Goal: Task Accomplishment & Management: Complete application form

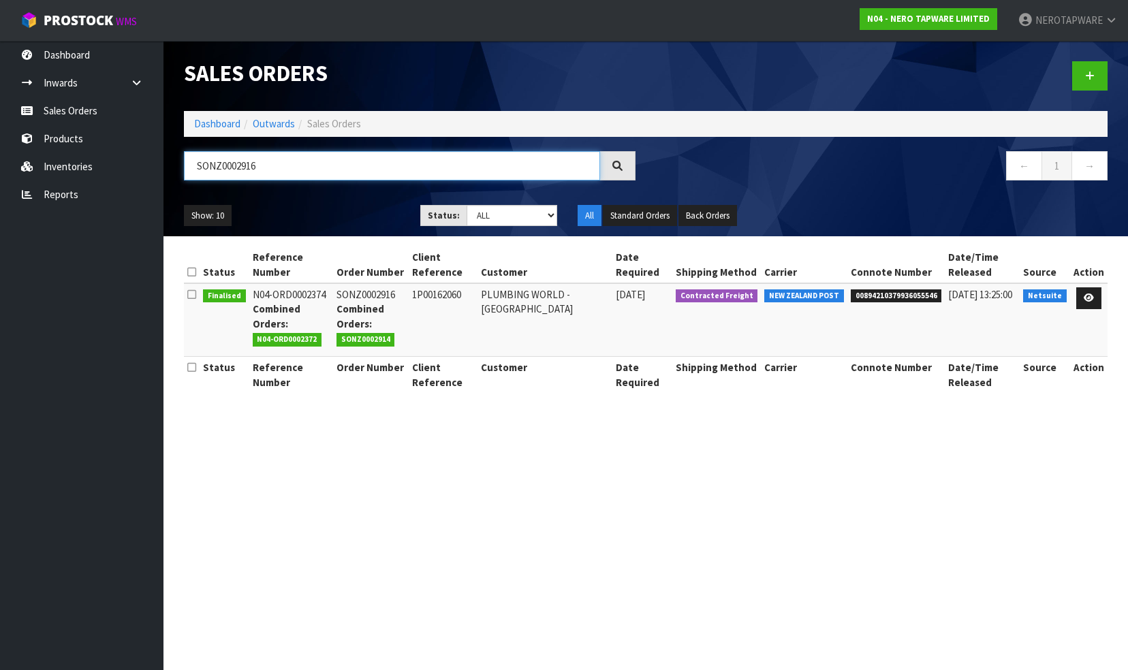
drag, startPoint x: 0, startPoint y: 0, endPoint x: 264, endPoint y: 171, distance: 314.3
click at [264, 171] on input "SONZ0002916" at bounding box center [392, 165] width 416 height 29
paste input "3535"
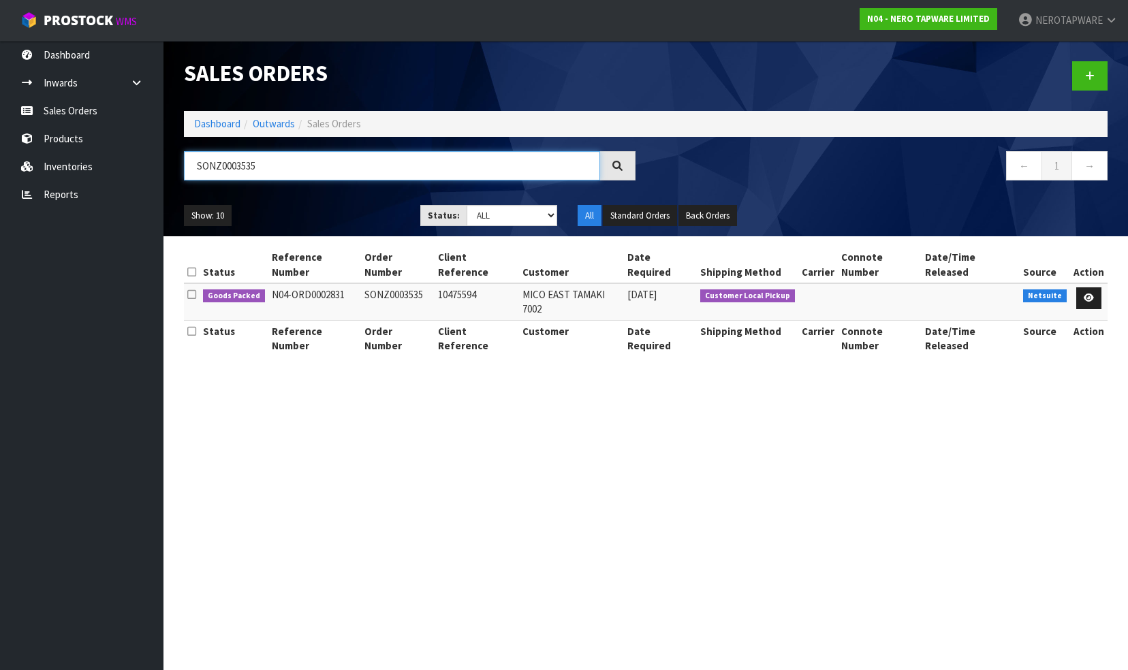
type input "SONZ0003535"
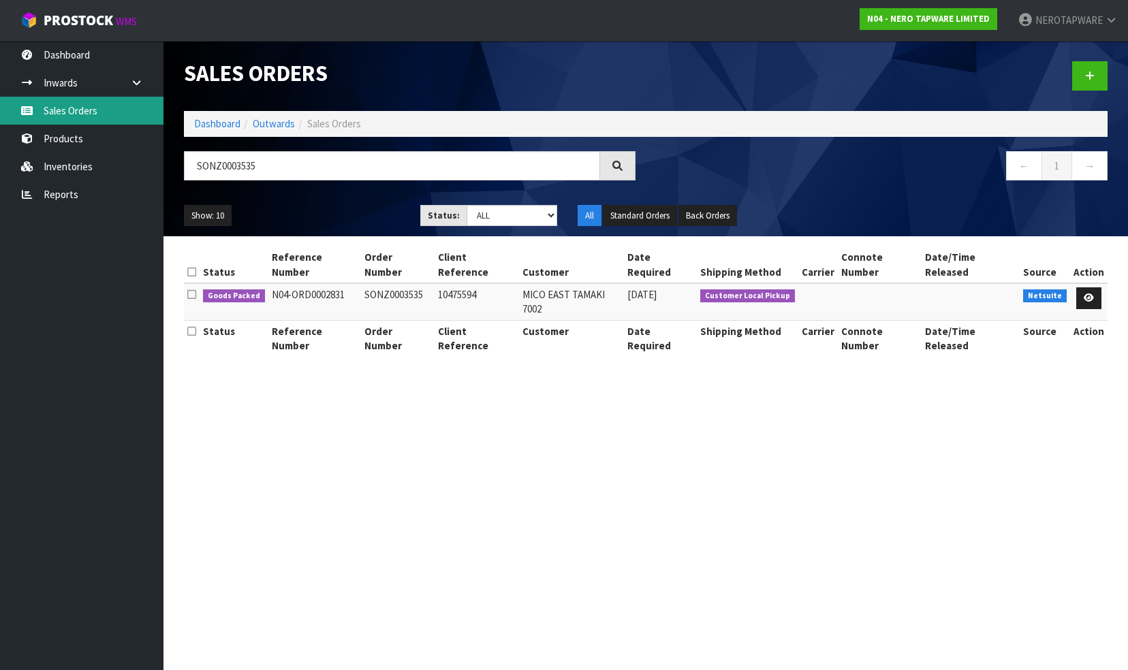
click at [91, 112] on link "Sales Orders" at bounding box center [82, 111] width 164 height 28
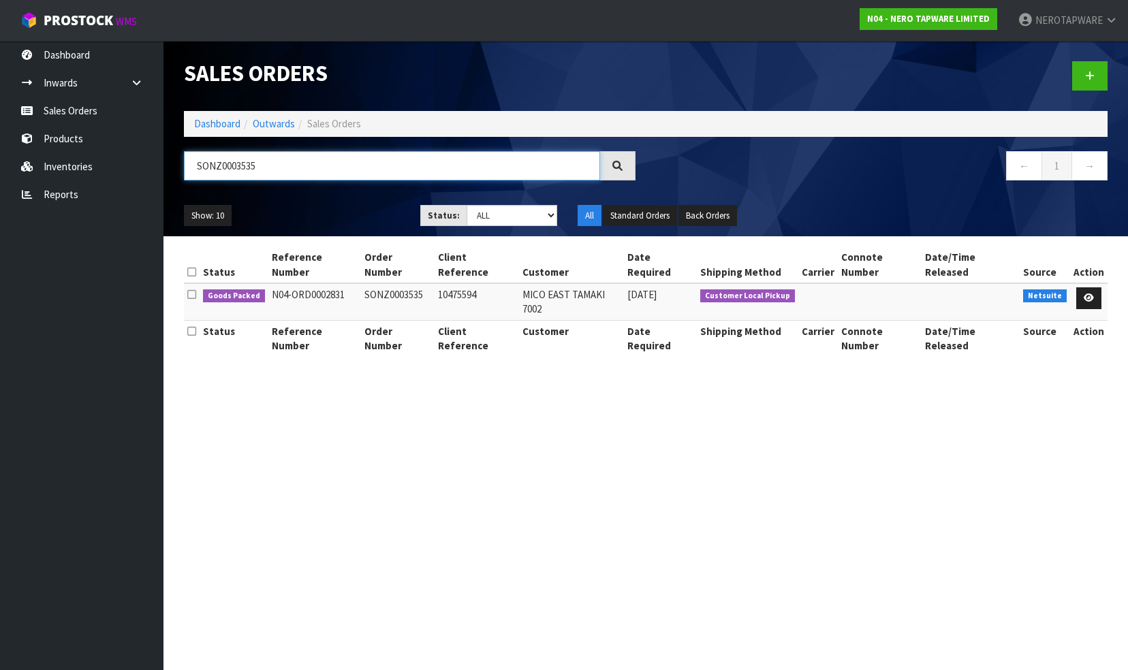
drag, startPoint x: 282, startPoint y: 168, endPoint x: 168, endPoint y: 162, distance: 114.6
click at [164, 162] on header "Sales Orders Dashboard Outwards Sales Orders SONZ0003535 ← 1 → Show: 10 5 10 25…" at bounding box center [646, 139] width 965 height 196
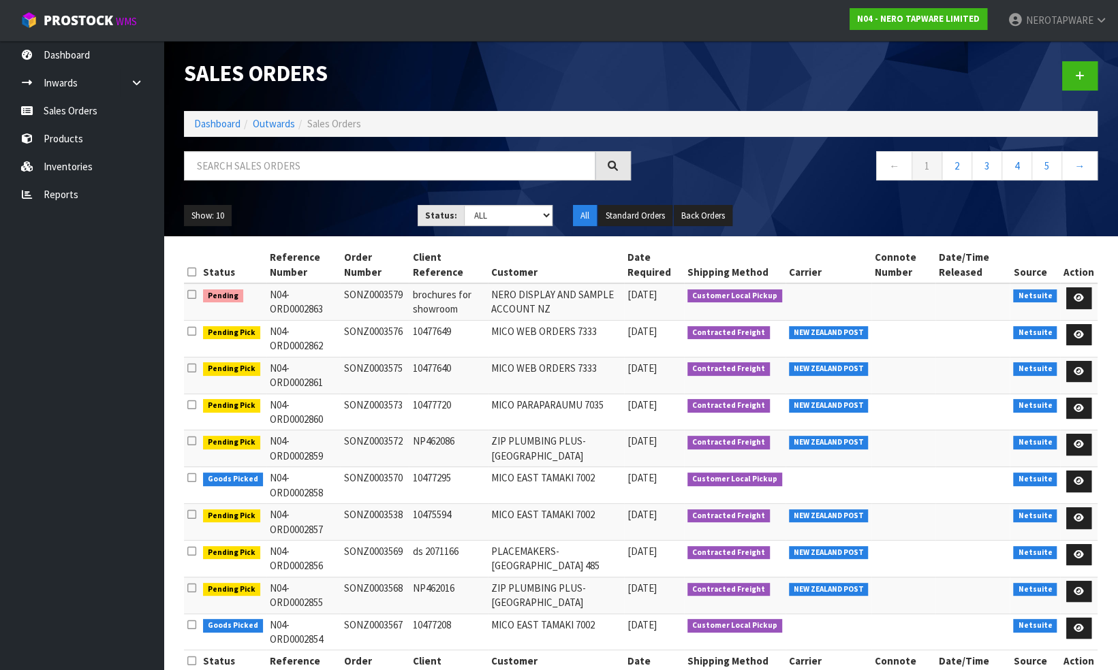
click at [382, 292] on td "SONZ0003579" at bounding box center [374, 301] width 69 height 37
copy td "SONZ0003579"
click at [1078, 514] on icon at bounding box center [1079, 518] width 10 height 9
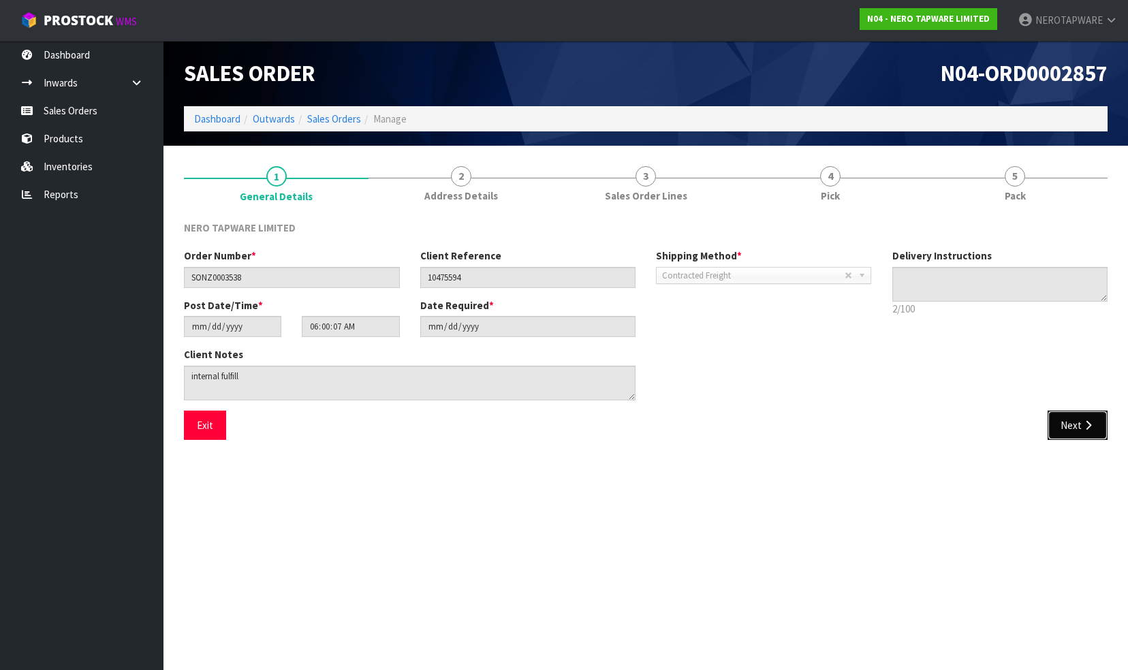
click at [1070, 430] on button "Next" at bounding box center [1078, 425] width 60 height 29
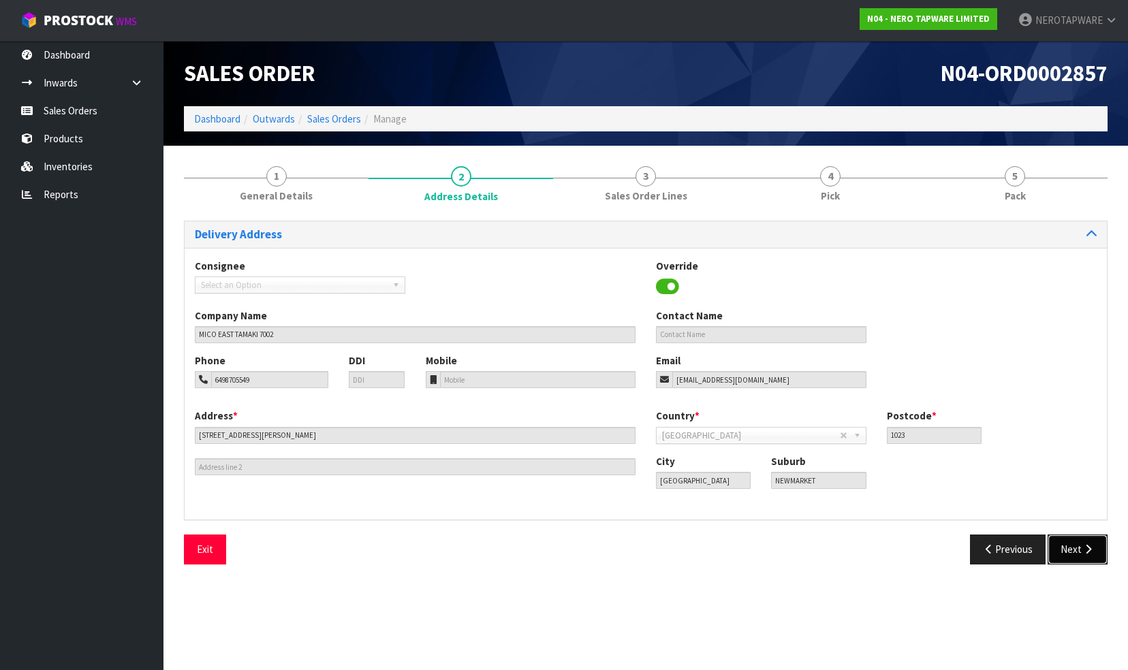
click at [1057, 553] on button "Next" at bounding box center [1078, 549] width 60 height 29
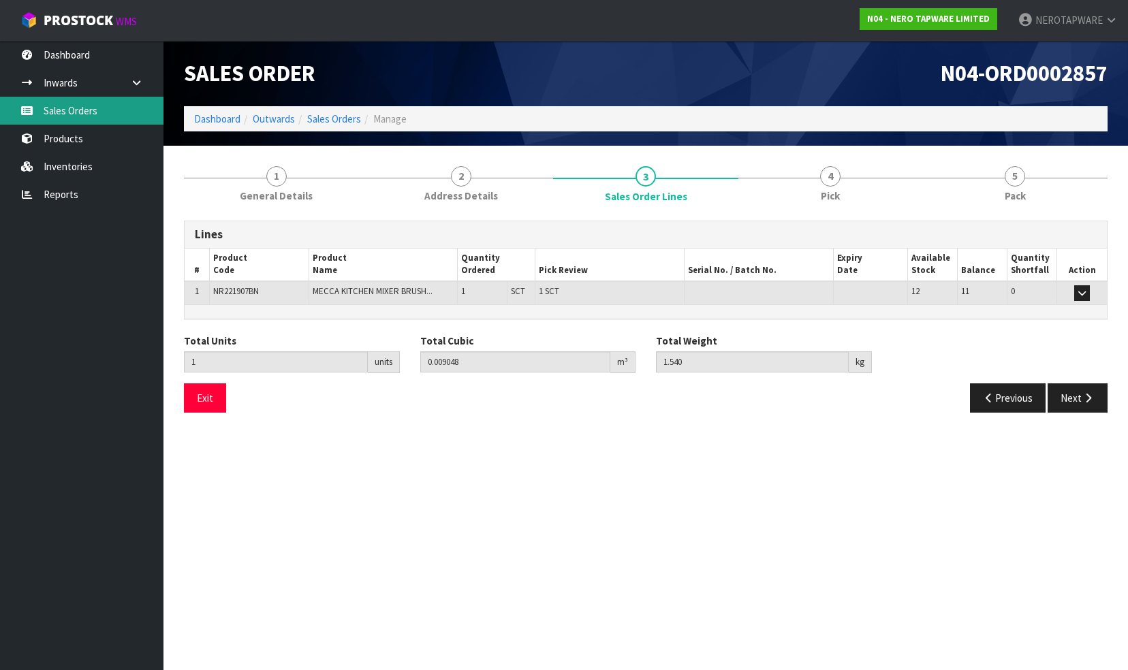
click at [61, 107] on link "Sales Orders" at bounding box center [82, 111] width 164 height 28
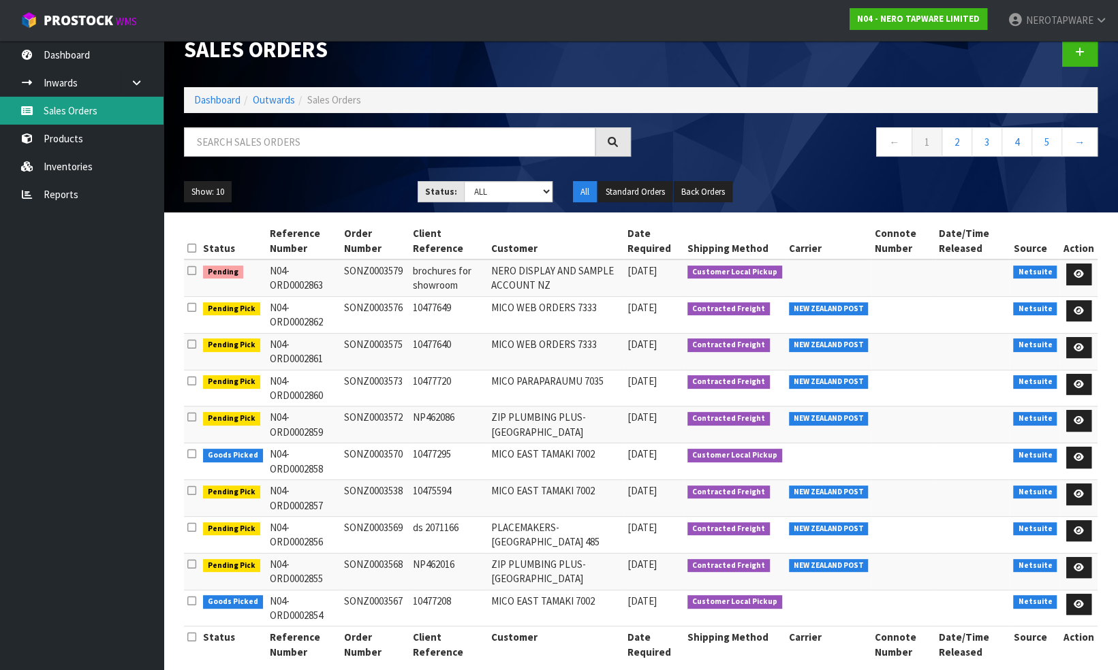
scroll to position [37, 0]
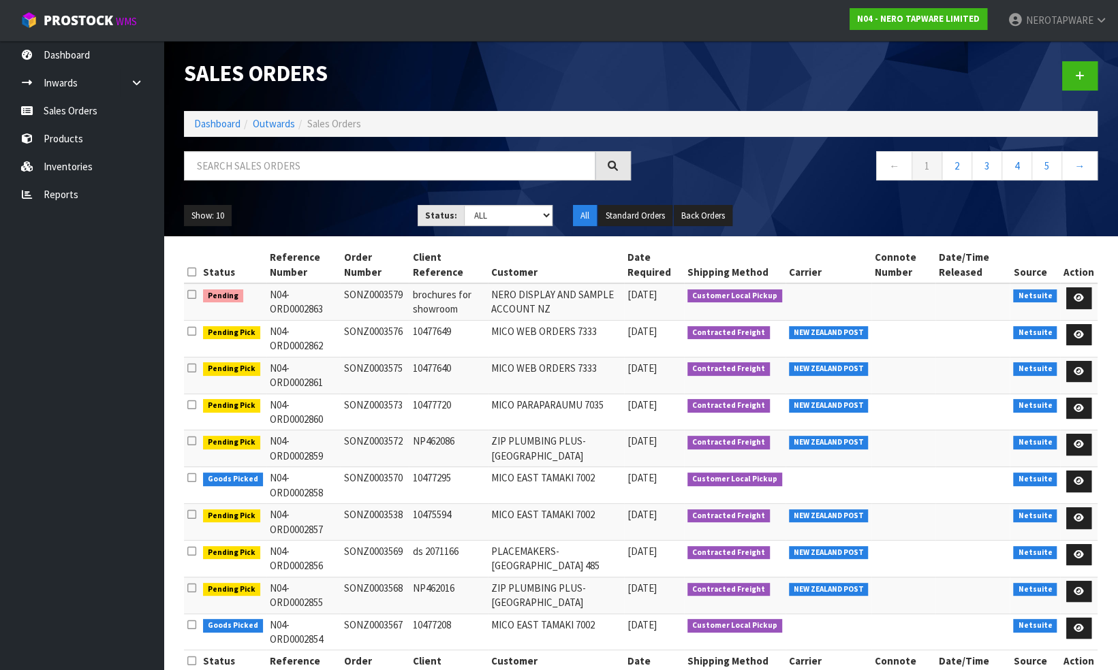
click at [861, 493] on td at bounding box center [829, 485] width 87 height 37
click at [1081, 515] on icon at bounding box center [1079, 518] width 10 height 9
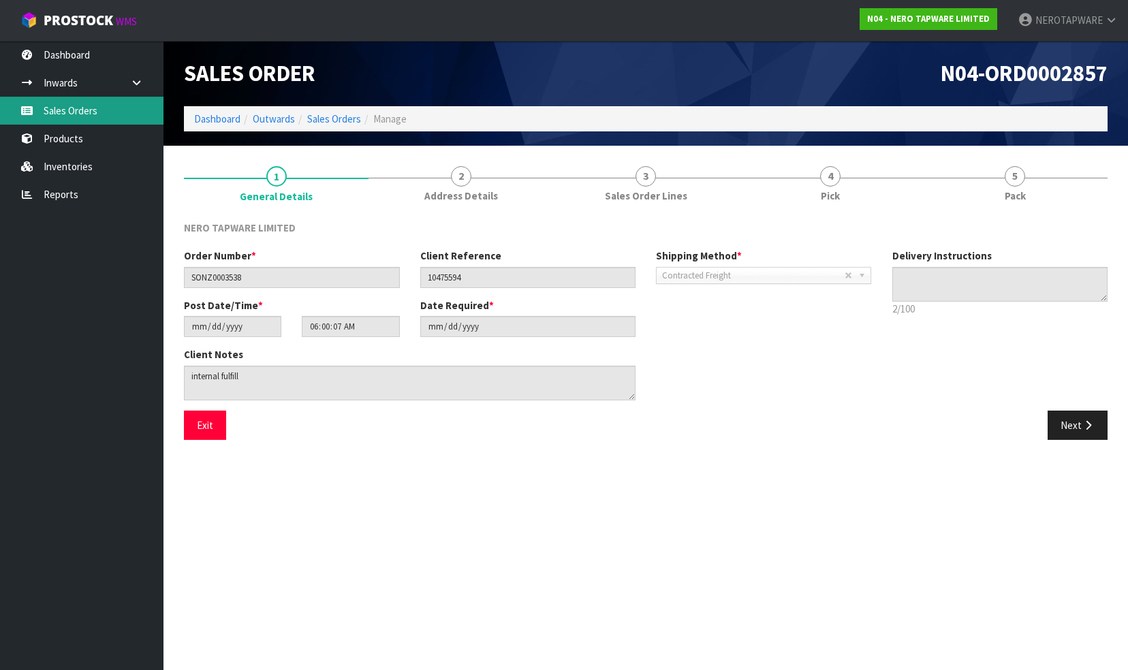
click at [56, 112] on link "Sales Orders" at bounding box center [82, 111] width 164 height 28
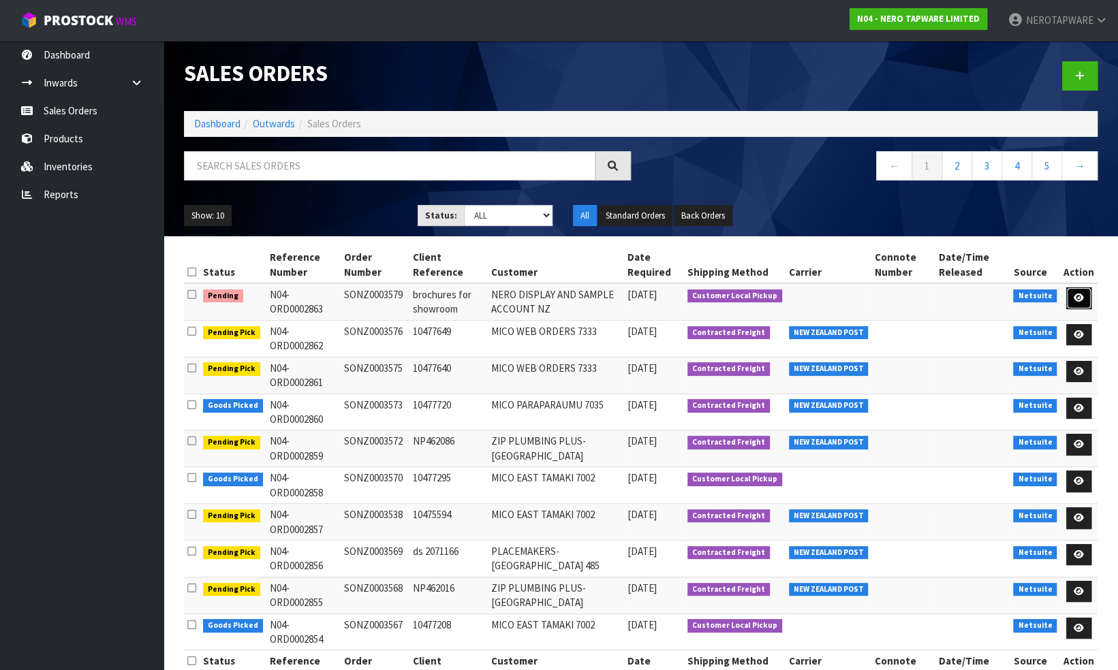
click at [1082, 294] on icon at bounding box center [1079, 298] width 10 height 9
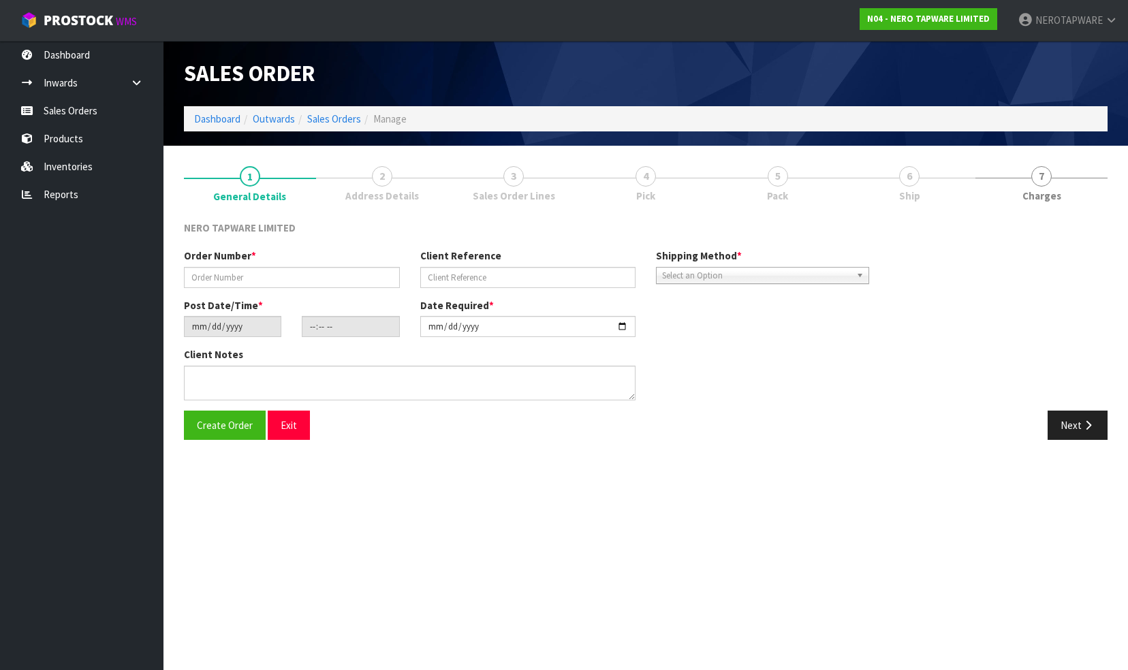
type input "SONZ0003579"
type input "brochures for showroom"
type input "[DATE]"
type input "10:30:05.000"
type input "[DATE]"
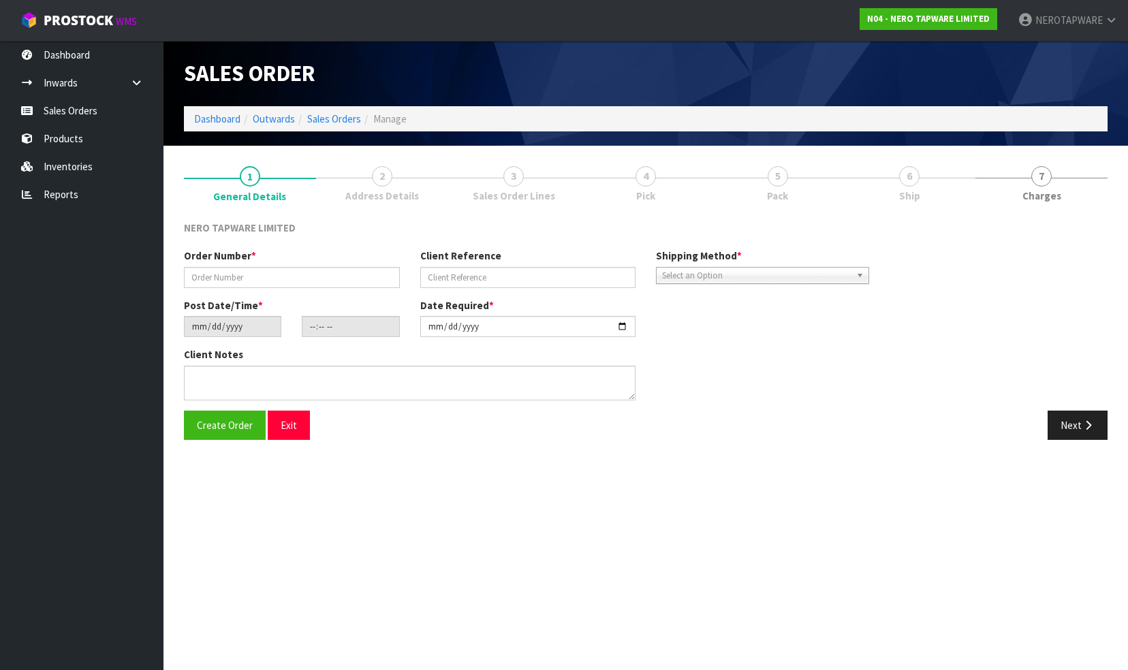
type textarea "[PERSON_NAME] to pick up 16/09"
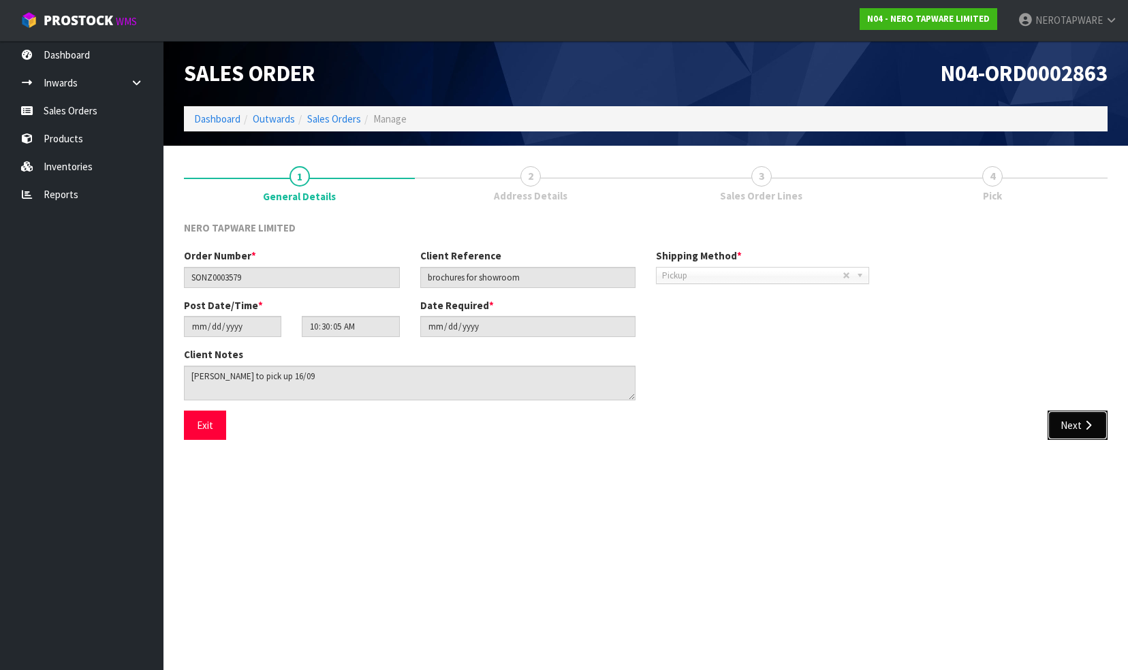
click at [1068, 428] on button "Next" at bounding box center [1078, 425] width 60 height 29
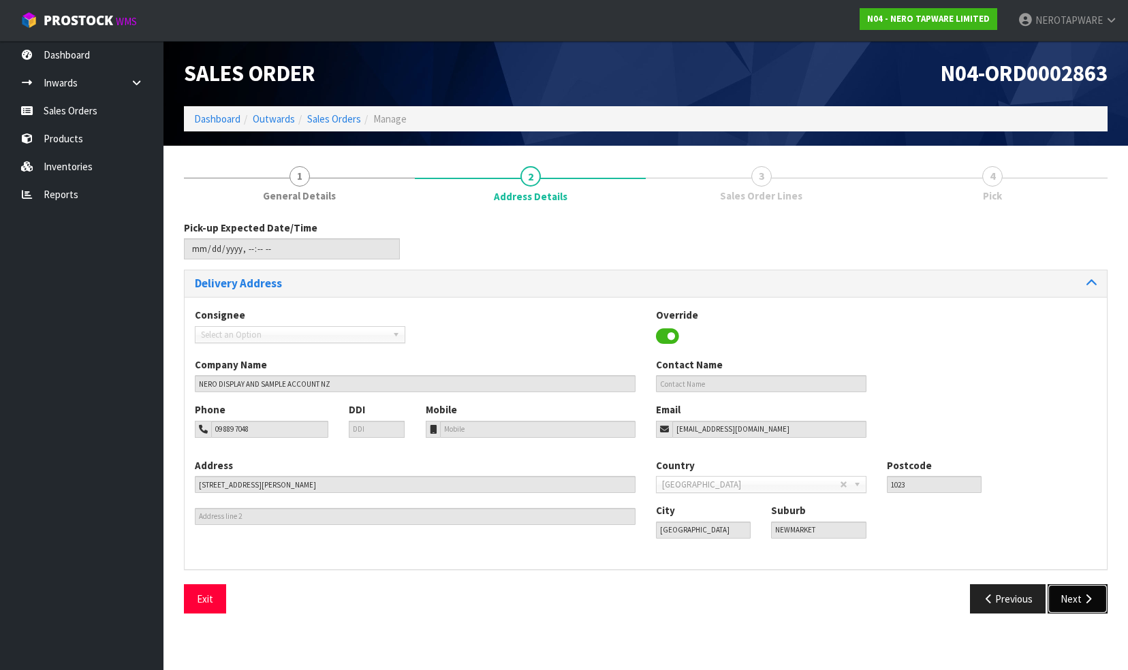
click at [1070, 593] on button "Next" at bounding box center [1078, 599] width 60 height 29
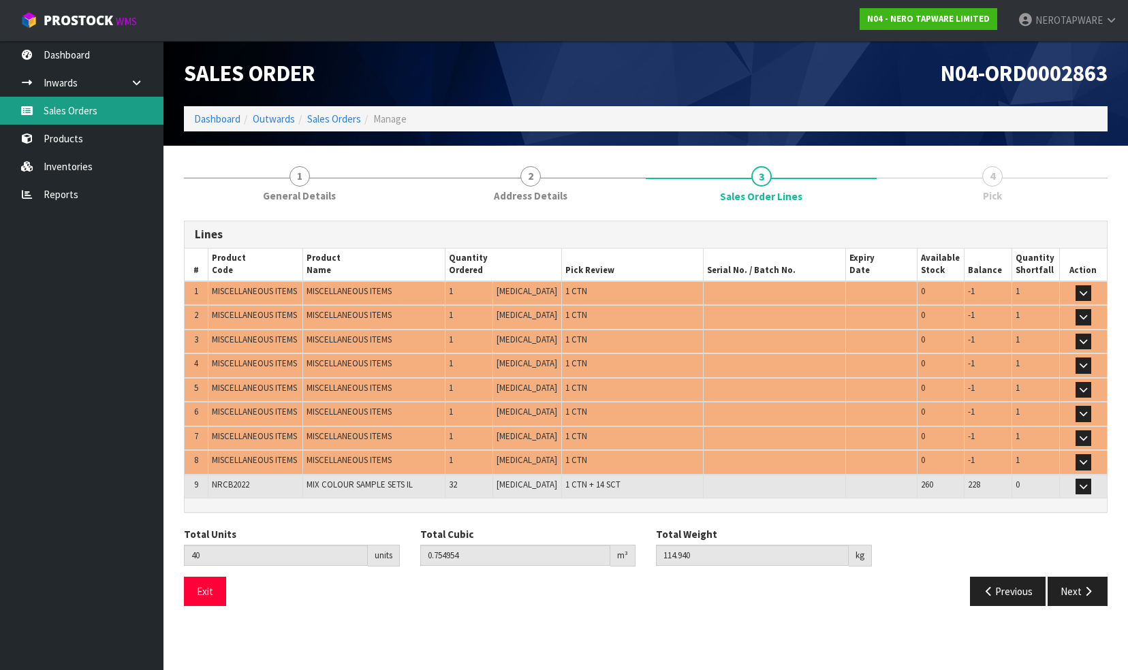
drag, startPoint x: 57, startPoint y: 102, endPoint x: 68, endPoint y: 103, distance: 11.7
click at [57, 102] on link "Sales Orders" at bounding box center [82, 111] width 164 height 28
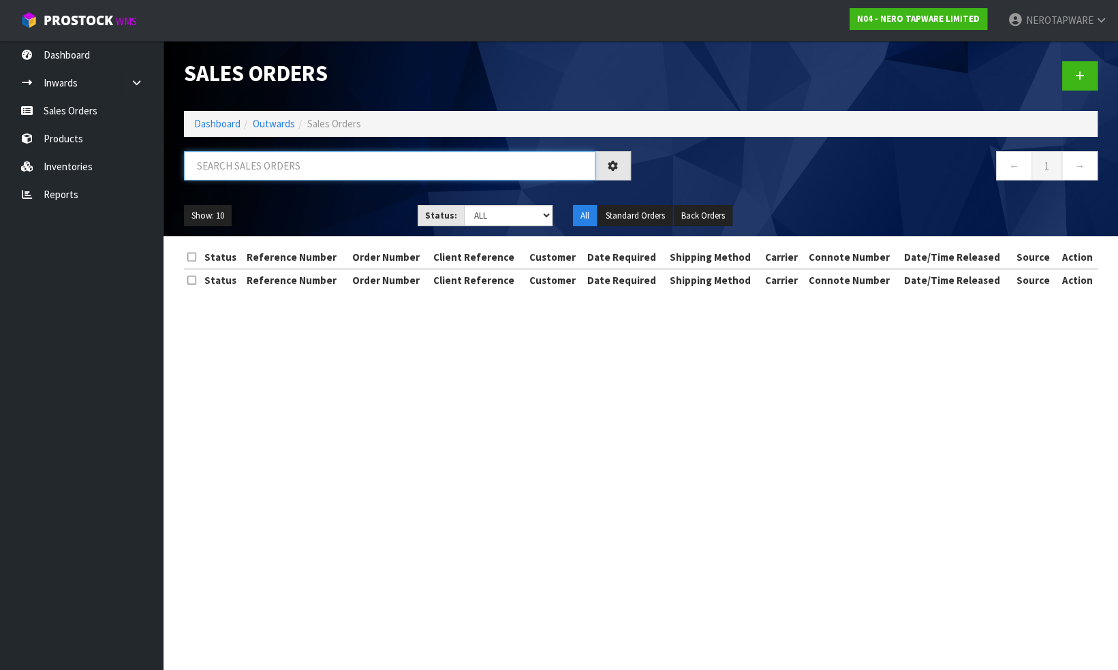
click at [258, 166] on input "text" at bounding box center [390, 165] width 412 height 29
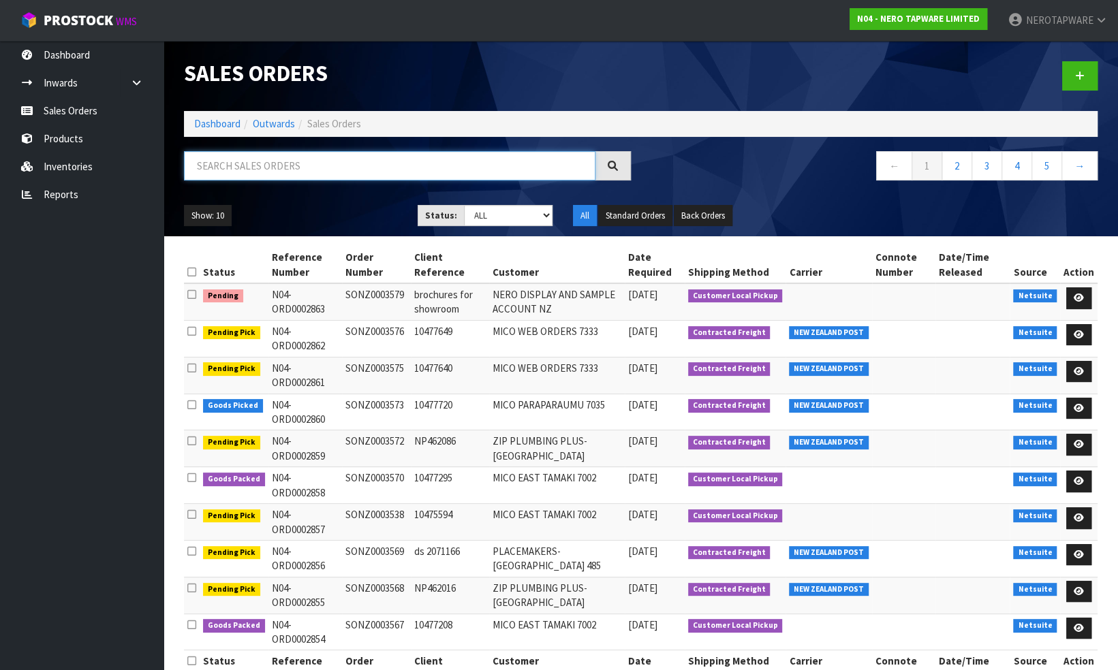
paste input "SONZ0003522"
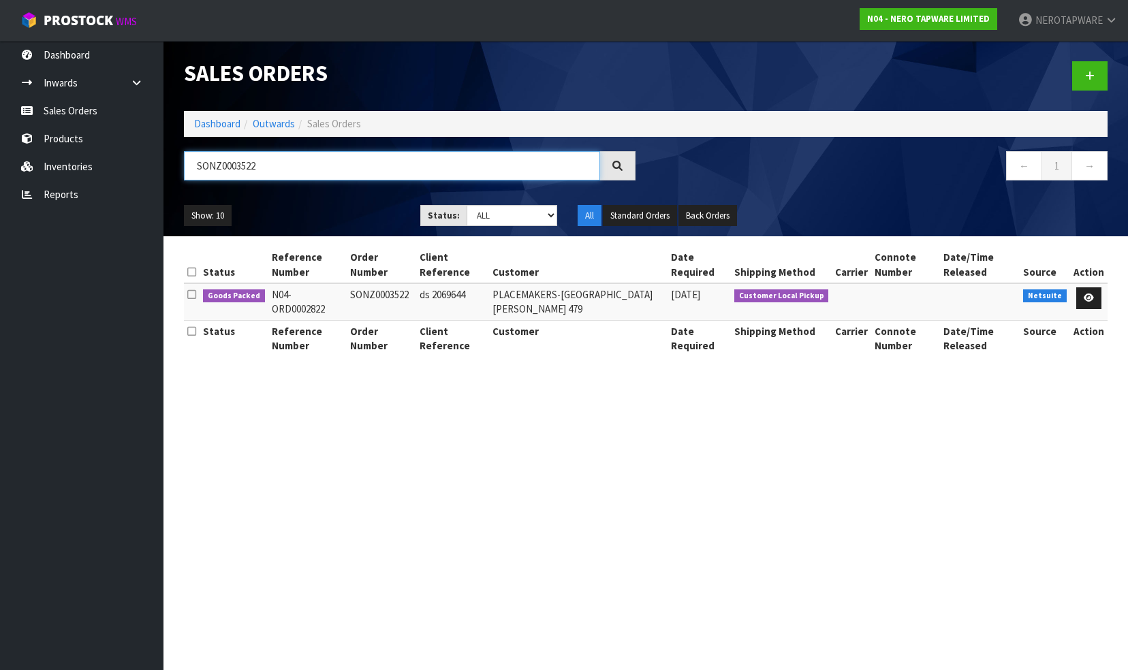
type input "SONZ0003522"
